Goal: Information Seeking & Learning: Learn about a topic

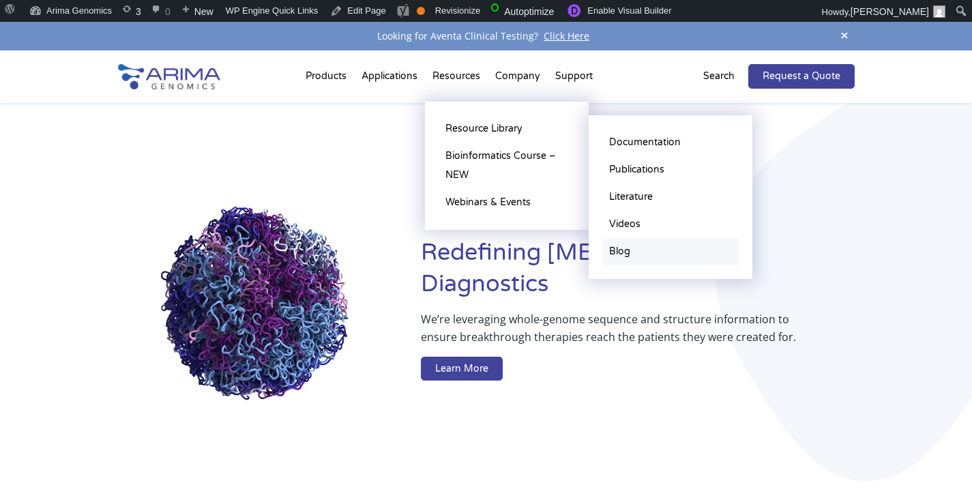
click at [633, 254] on link "Blog" at bounding box center [670, 251] width 136 height 27
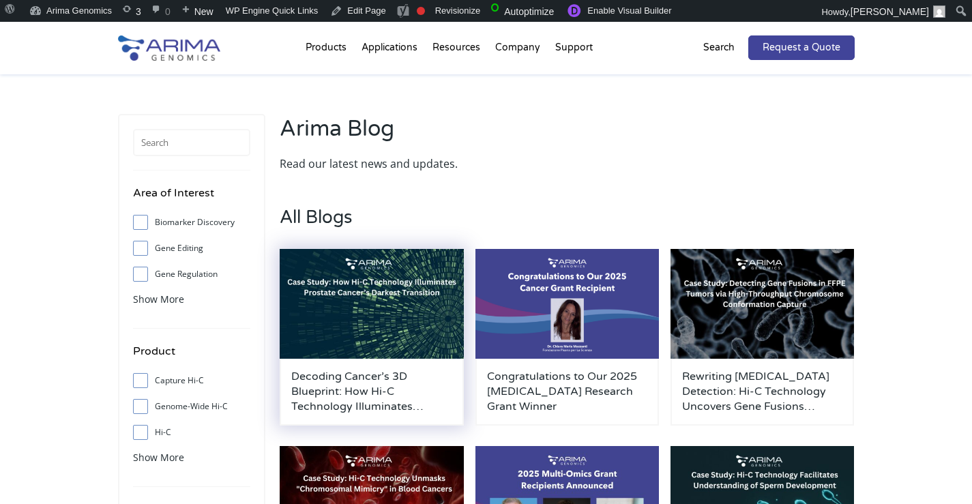
click at [429, 293] on img at bounding box center [372, 304] width 184 height 110
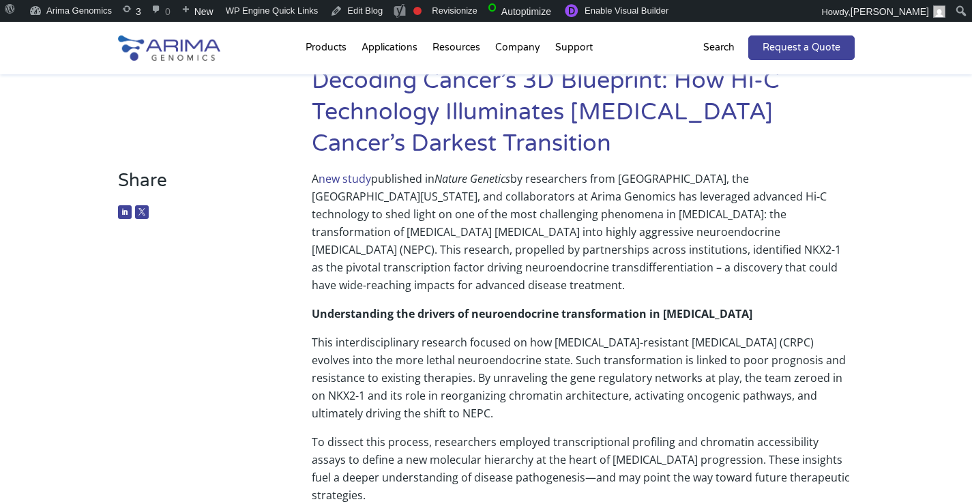
scroll to position [127, 0]
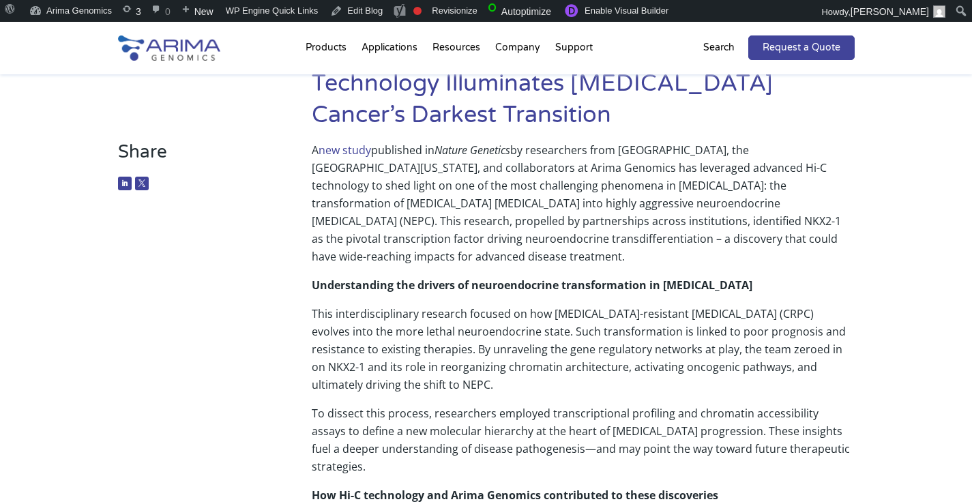
click at [353, 153] on link "new study" at bounding box center [345, 150] width 53 height 15
